Goal: Navigation & Orientation: Find specific page/section

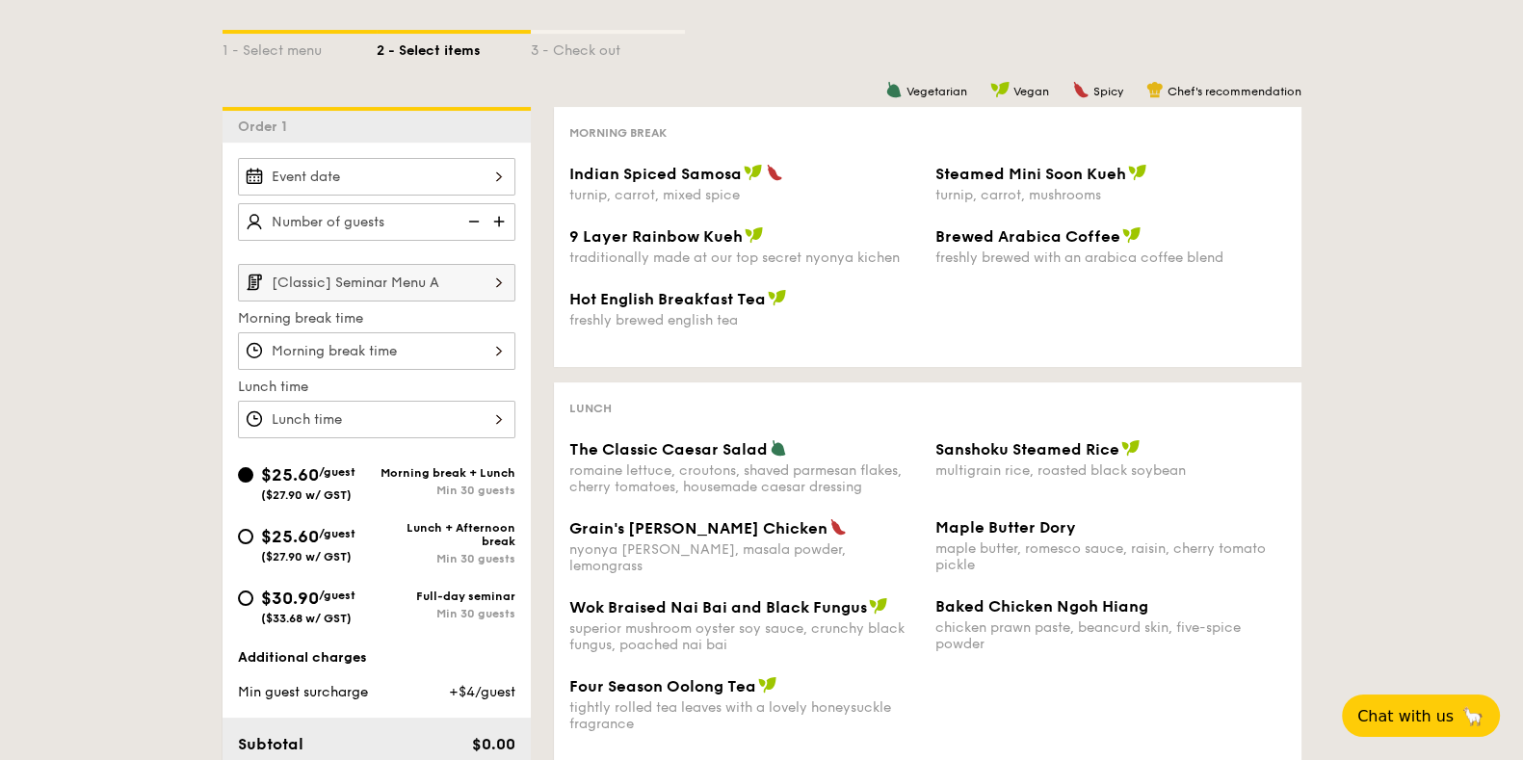
scroll to position [361, 0]
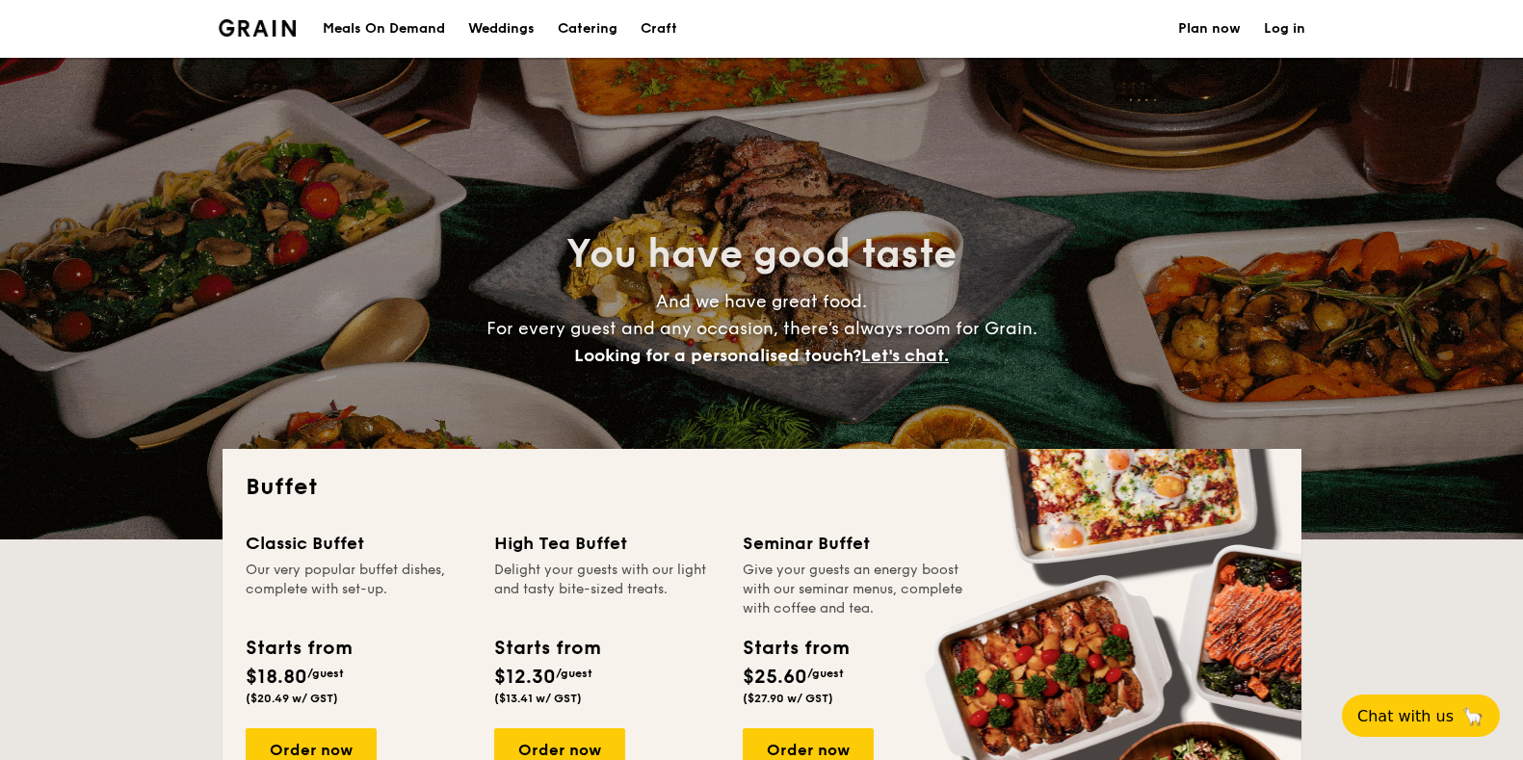
select select
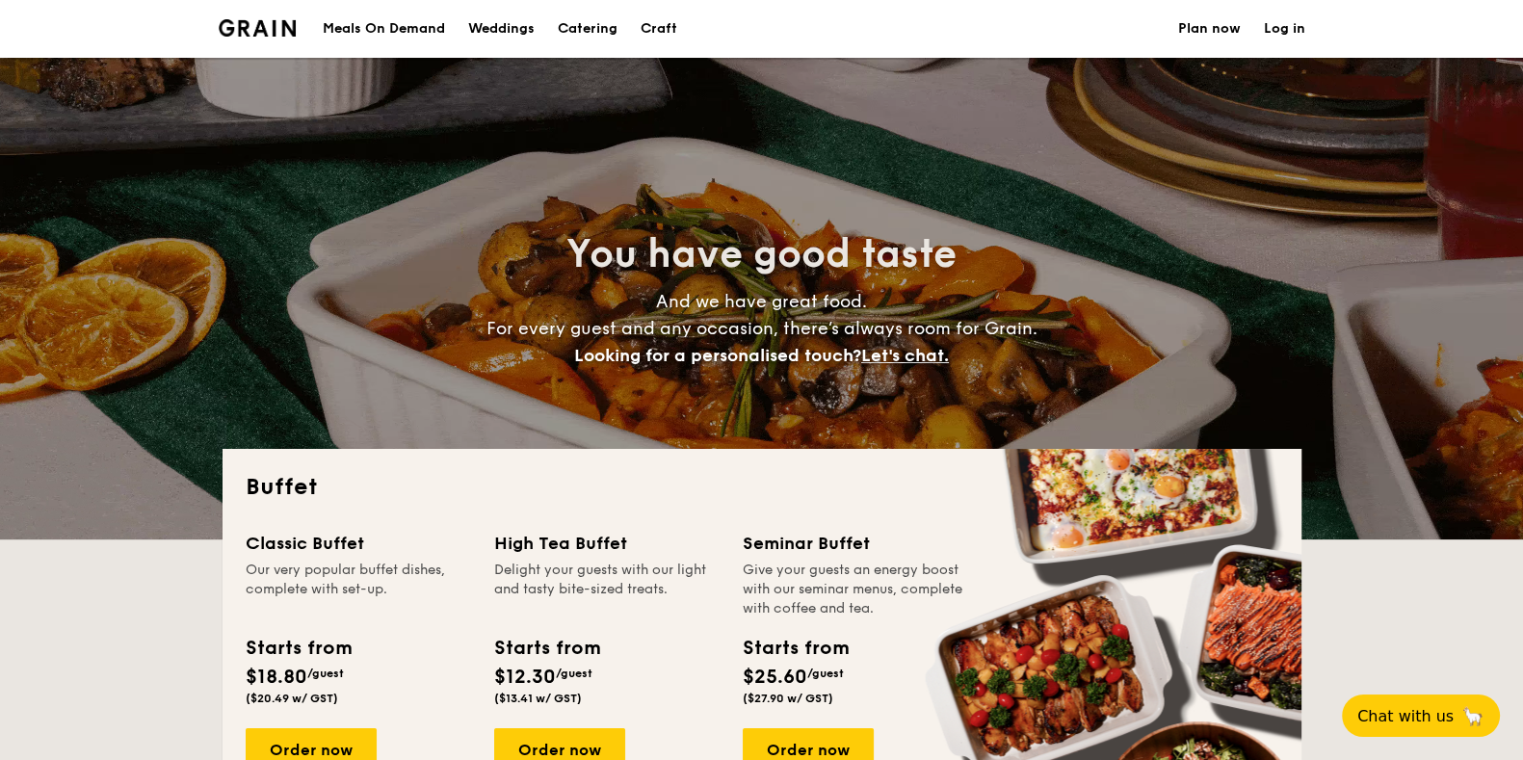
click at [414, 31] on div "Meals On Demand" at bounding box center [384, 29] width 122 height 58
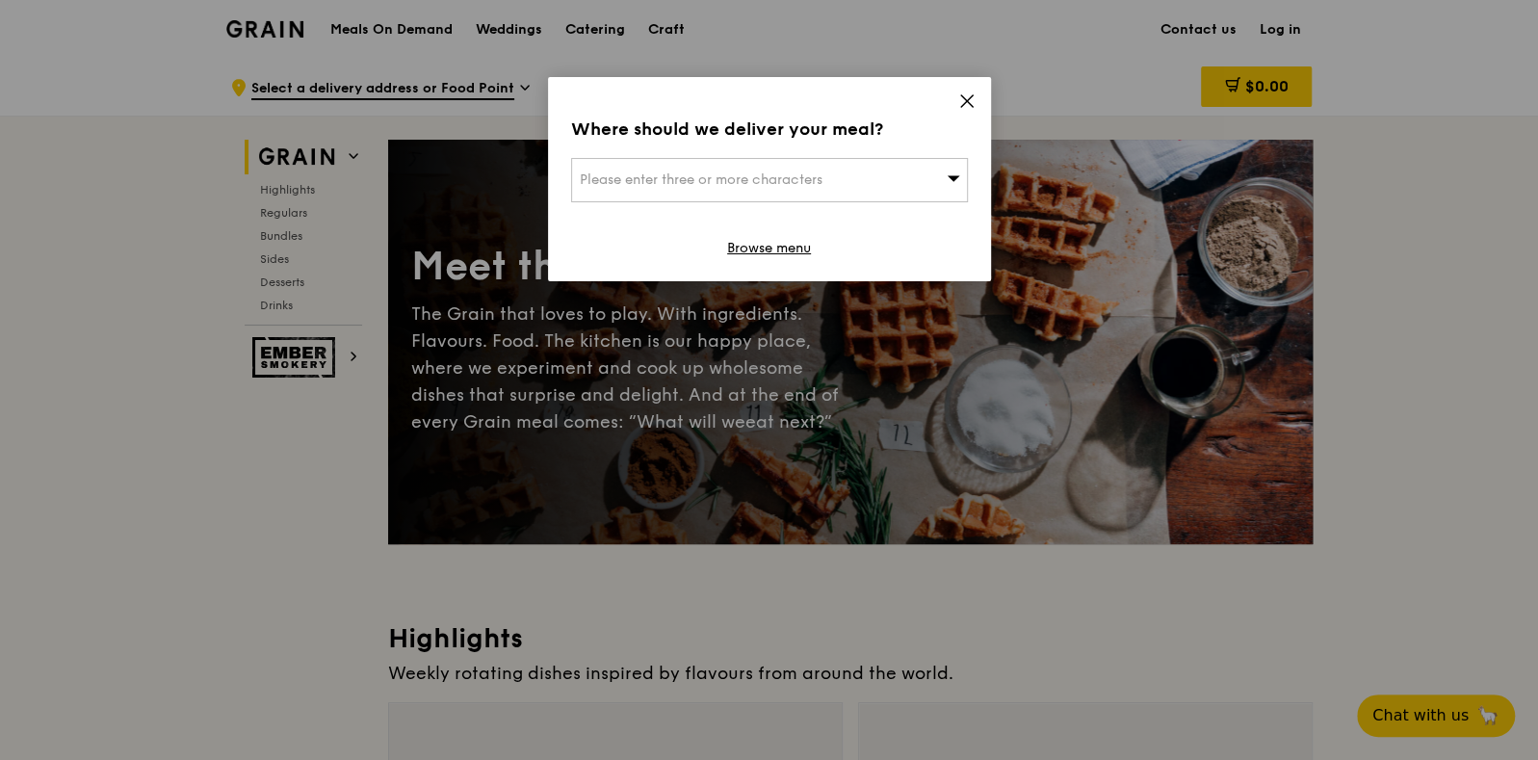
click at [968, 89] on div "Where should we deliver your meal? Please enter three or more characters Browse…" at bounding box center [769, 179] width 443 height 204
click at [975, 96] on div "Where should we deliver your meal? Please enter three or more characters Browse…" at bounding box center [769, 179] width 443 height 204
click at [969, 96] on icon at bounding box center [966, 100] width 17 height 17
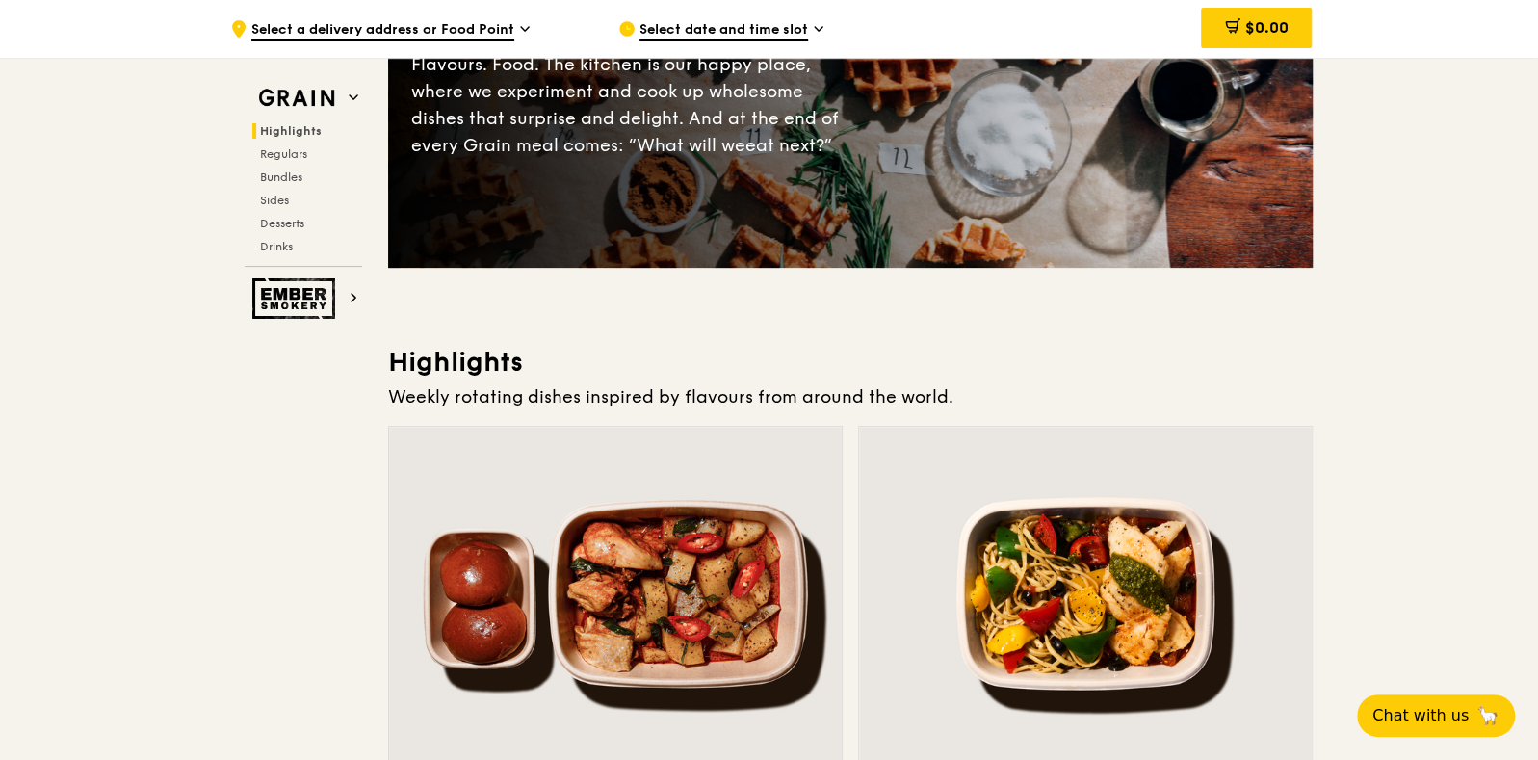
scroll to position [602, 0]
